Goal: Register for event/course

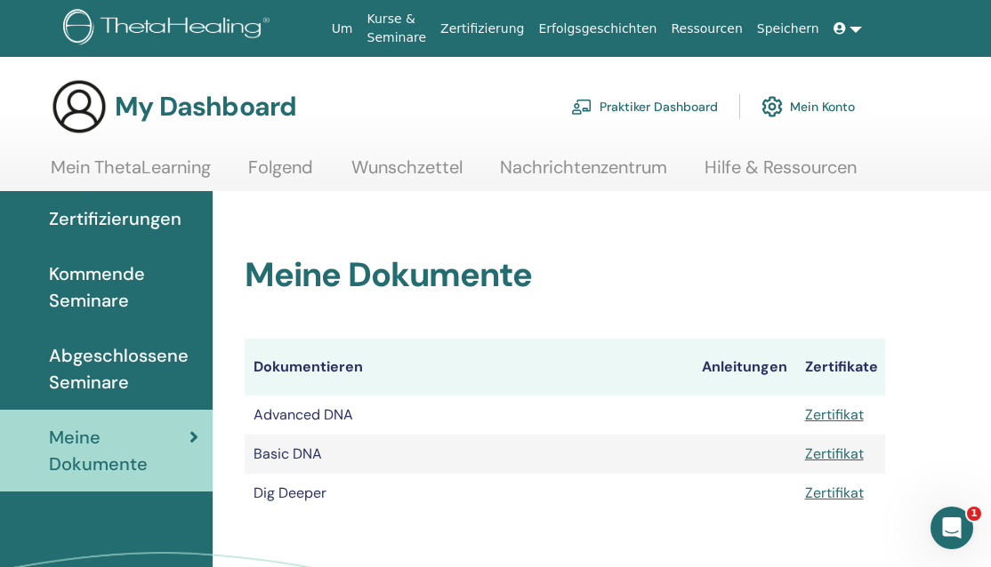
scroll to position [0, 61]
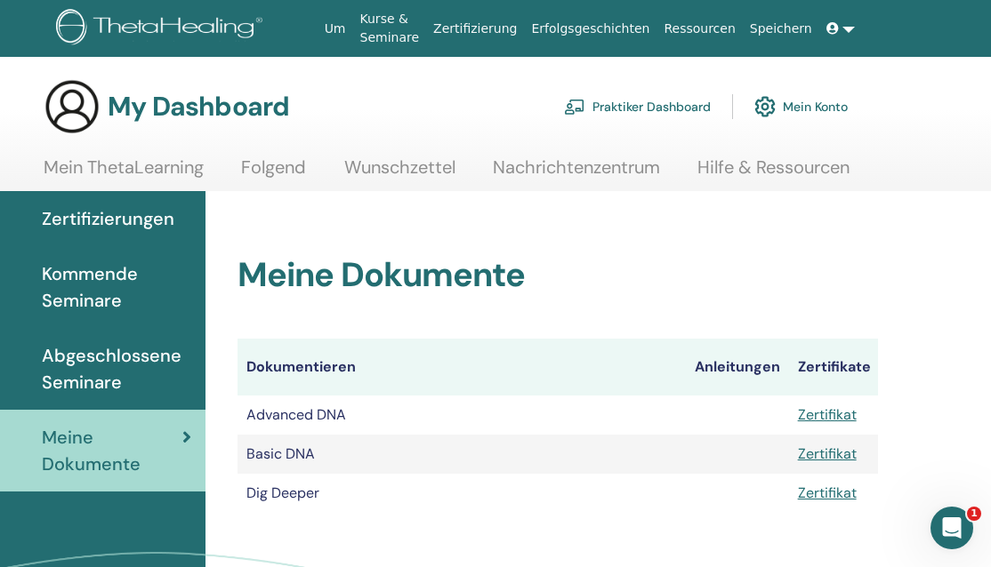
click at [98, 298] on span "Kommende Seminare" at bounding box center [116, 287] width 149 height 53
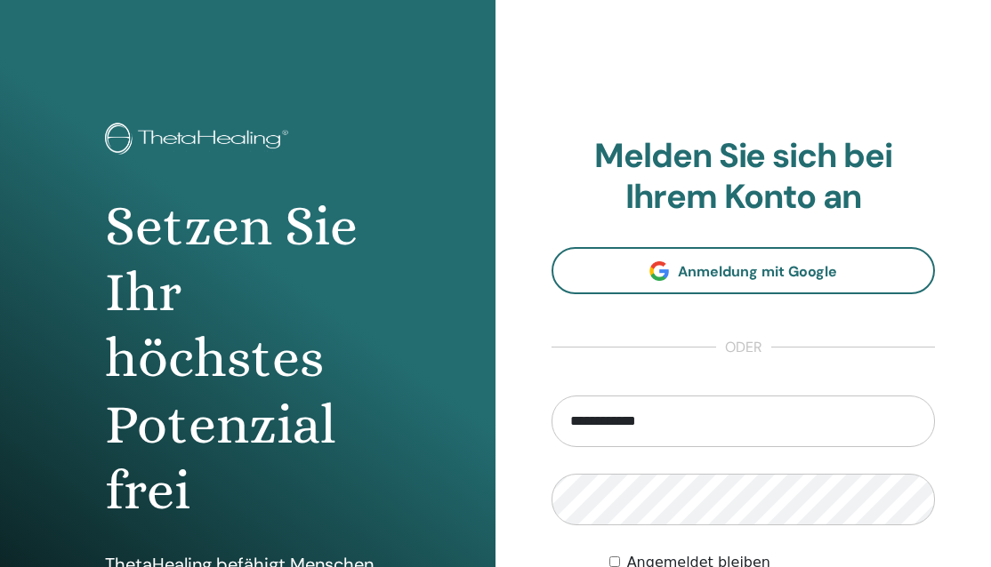
type input "**********"
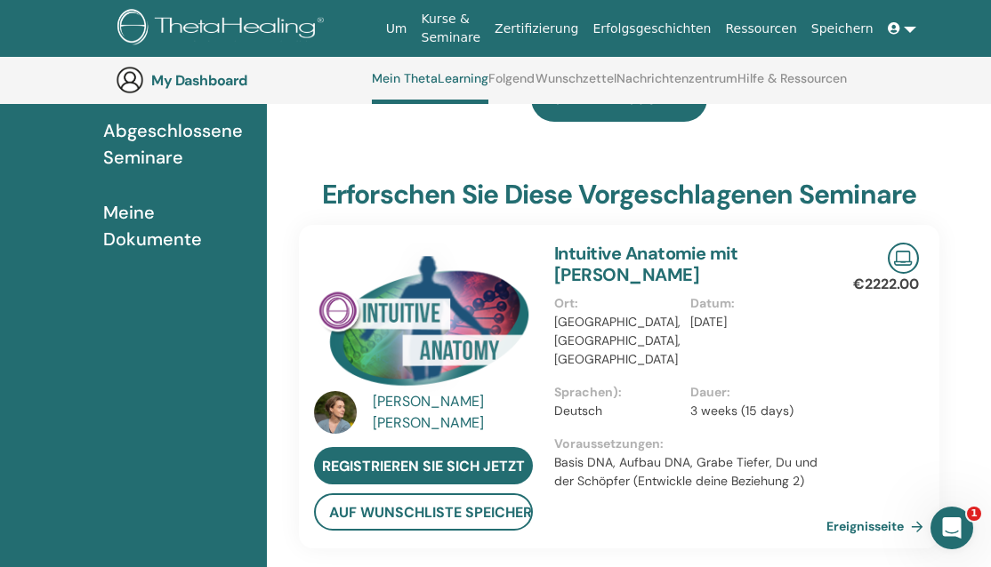
scroll to position [310, 0]
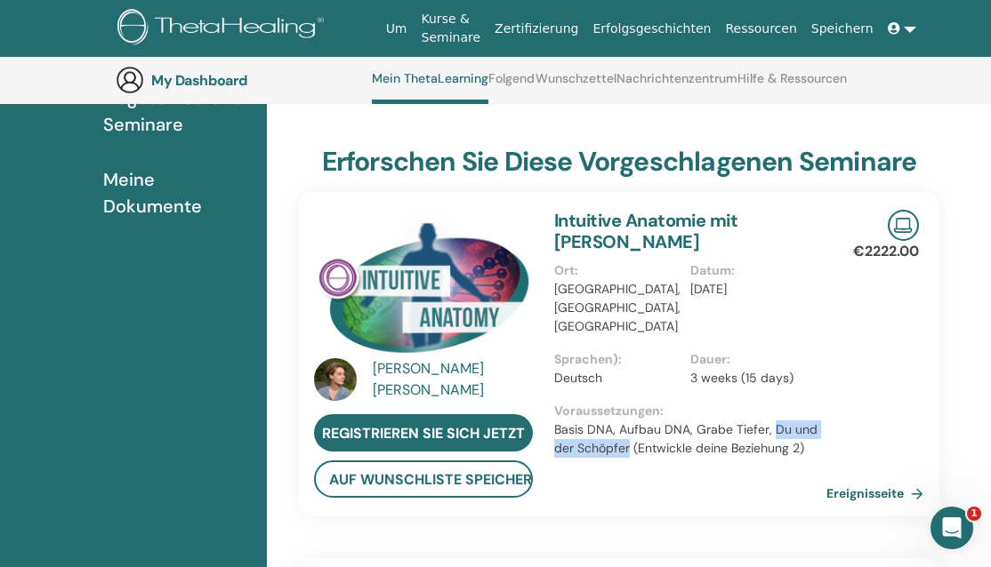
drag, startPoint x: 770, startPoint y: 392, endPoint x: 627, endPoint y: 410, distance: 144.3
click at [627, 421] on p "Basis DNA, Aufbau DNA, Grabe Tiefer, Du und der Schöpfer (Entwickle deine Bezie…" at bounding box center [690, 439] width 272 height 37
copy p "Du und der Schöpfer"
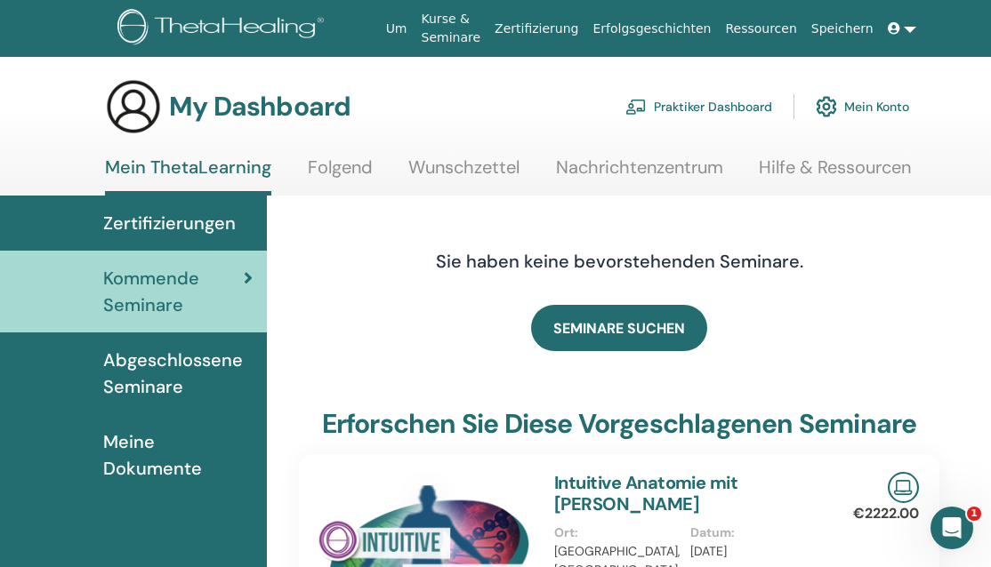
scroll to position [0, 0]
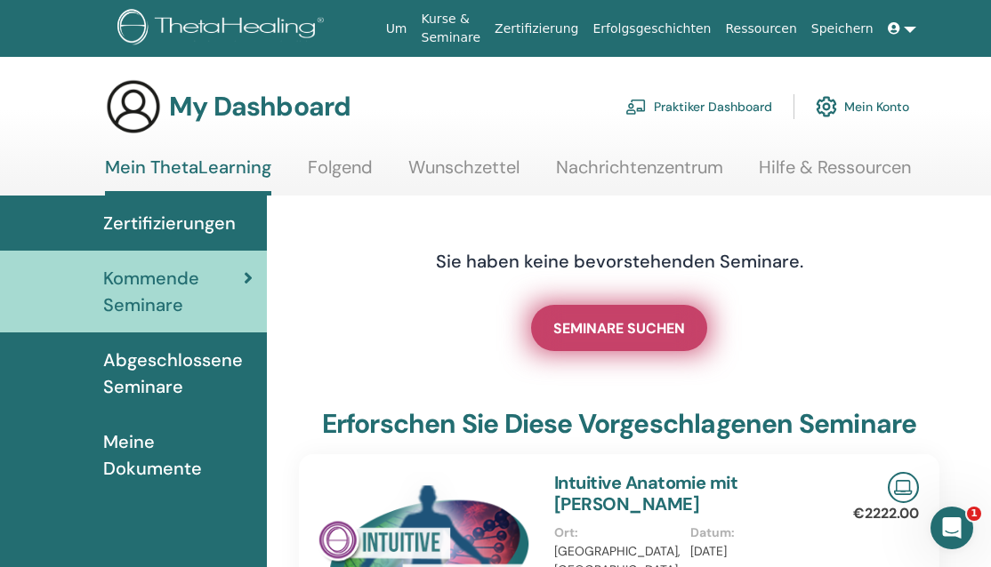
click at [650, 330] on span "SEMINARE SUCHEN" at bounding box center [619, 328] width 132 height 19
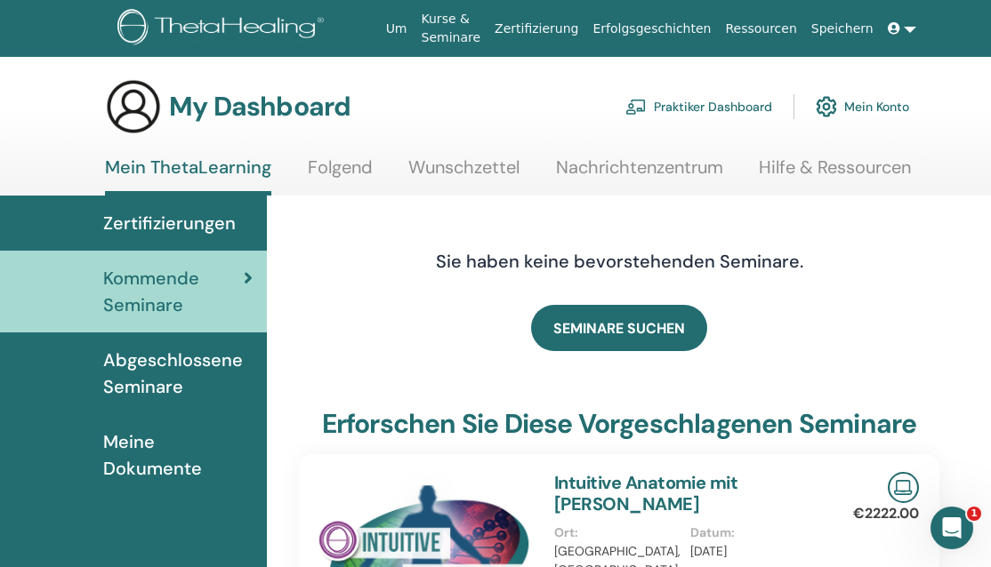
click at [337, 100] on h3 "My Dashboard" at bounding box center [259, 107] width 181 height 32
click at [245, 19] on img at bounding box center [223, 29] width 213 height 40
